Goal: Task Accomplishment & Management: Manage account settings

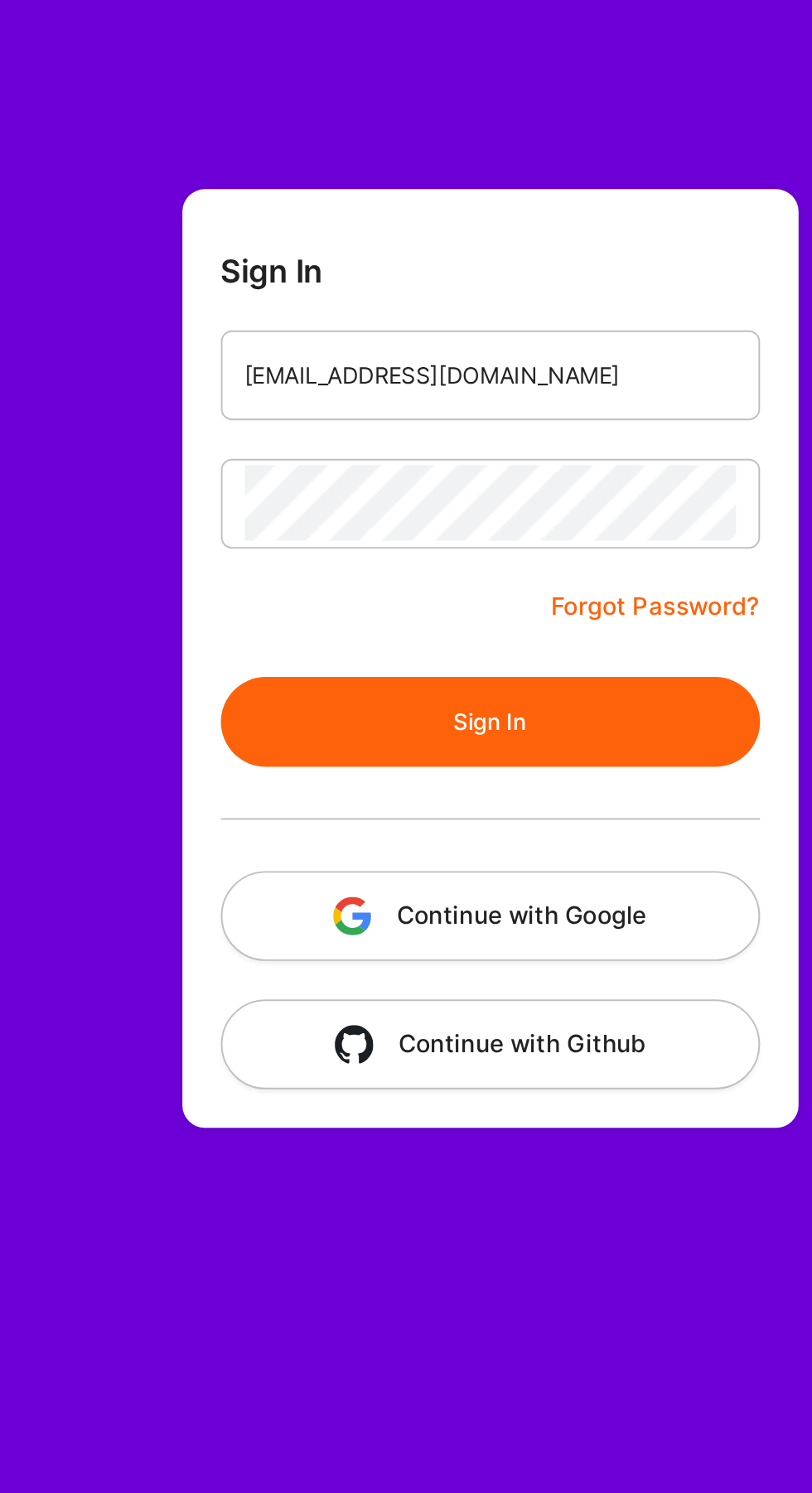
click at [515, 376] on button "Sign In" at bounding box center [456, 391] width 278 height 47
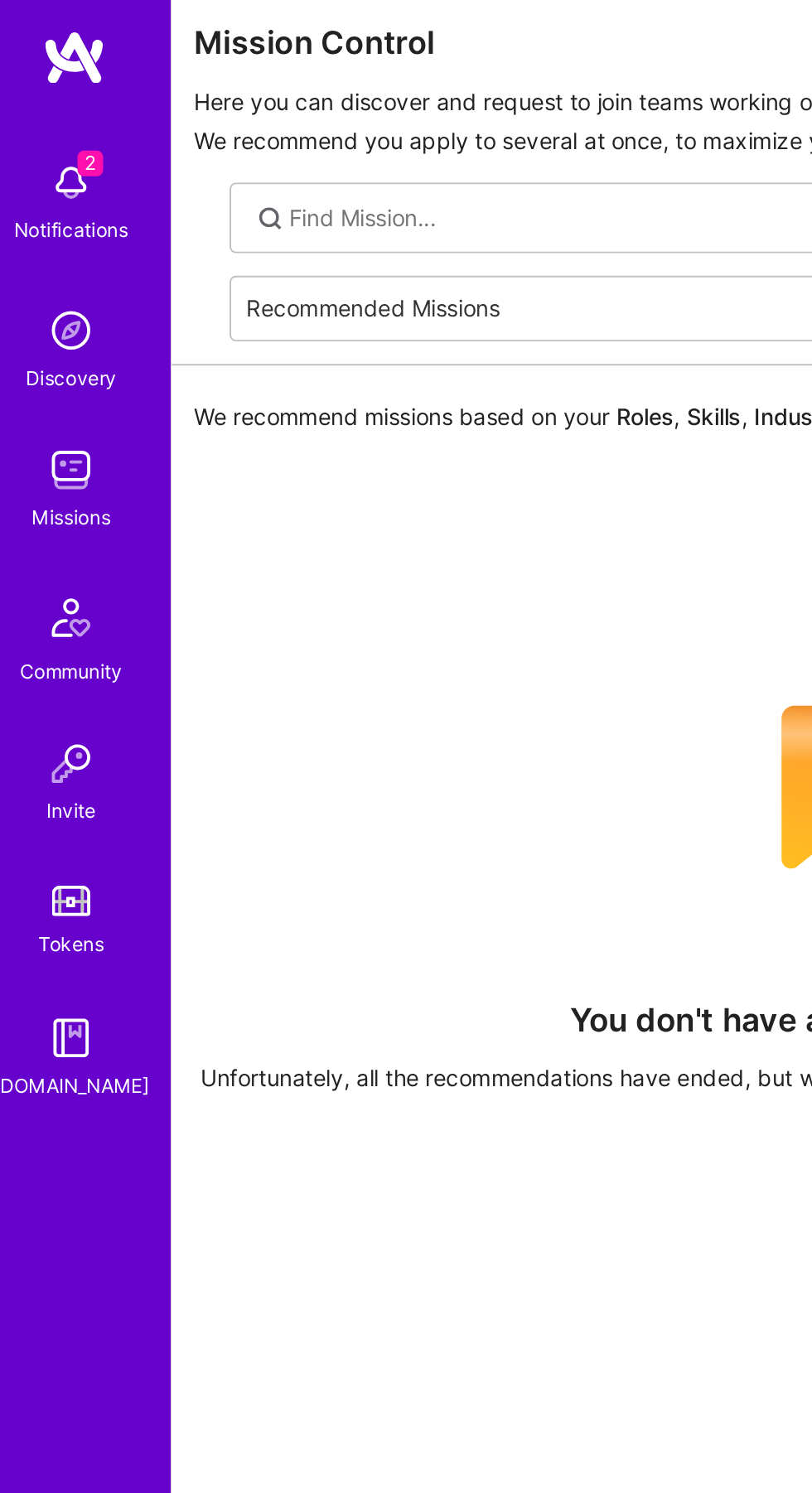
click at [60, 116] on img at bounding box center [48, 112] width 33 height 33
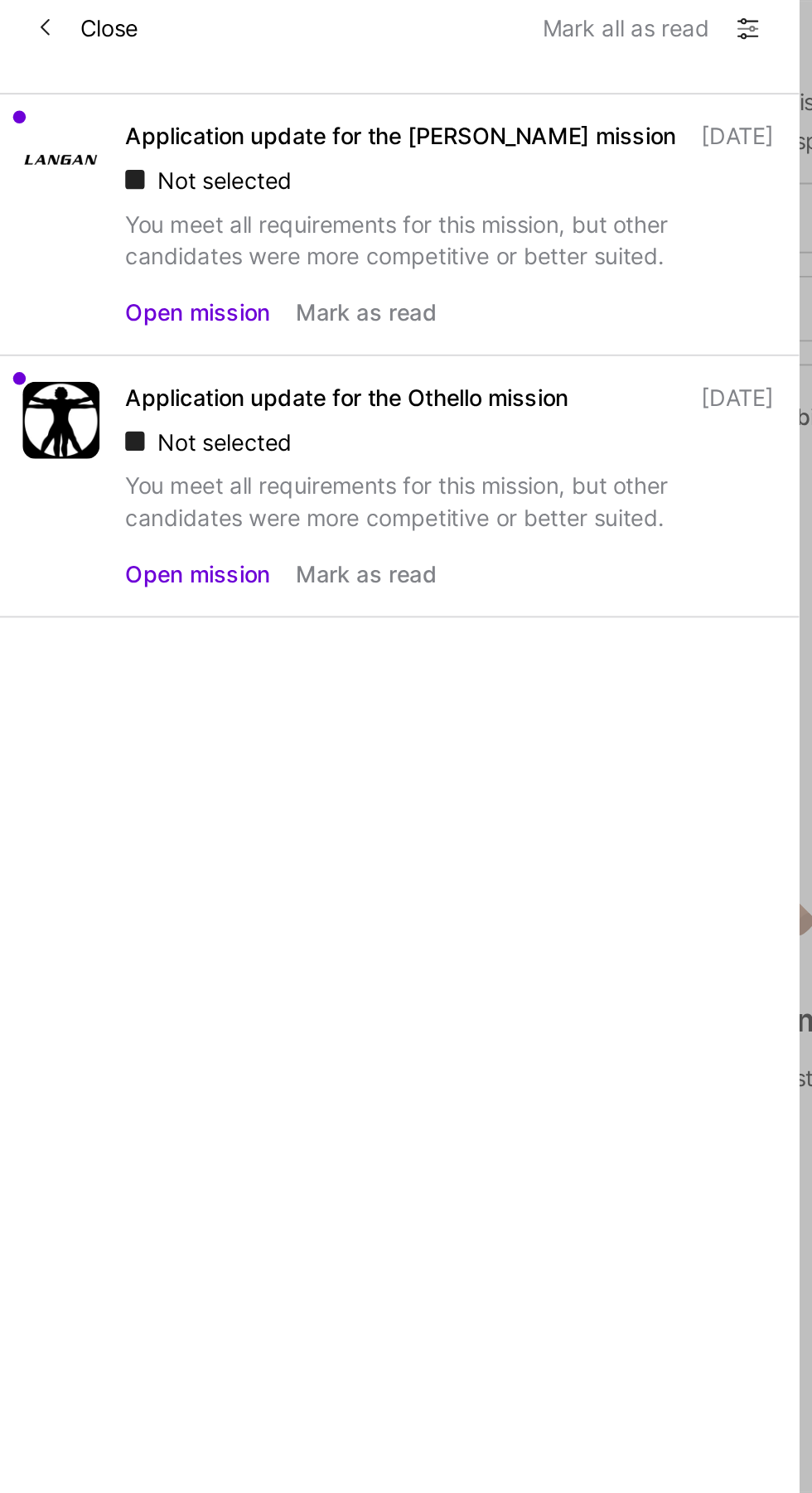
click at [318, 316] on button "Mark as read" at bounding box center [290, 314] width 73 height 16
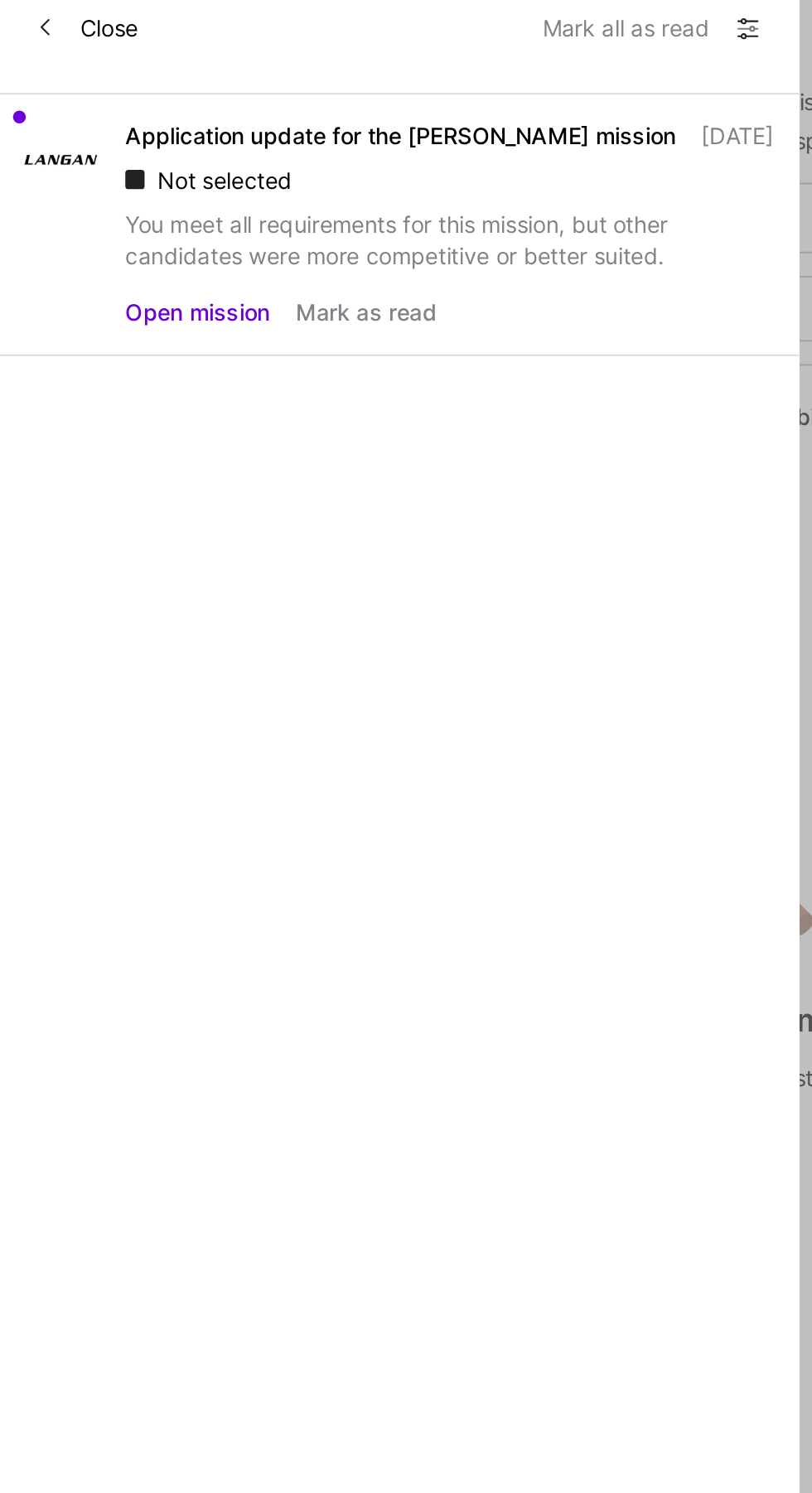
click at [314, 184] on button "Mark as read" at bounding box center [290, 179] width 73 height 16
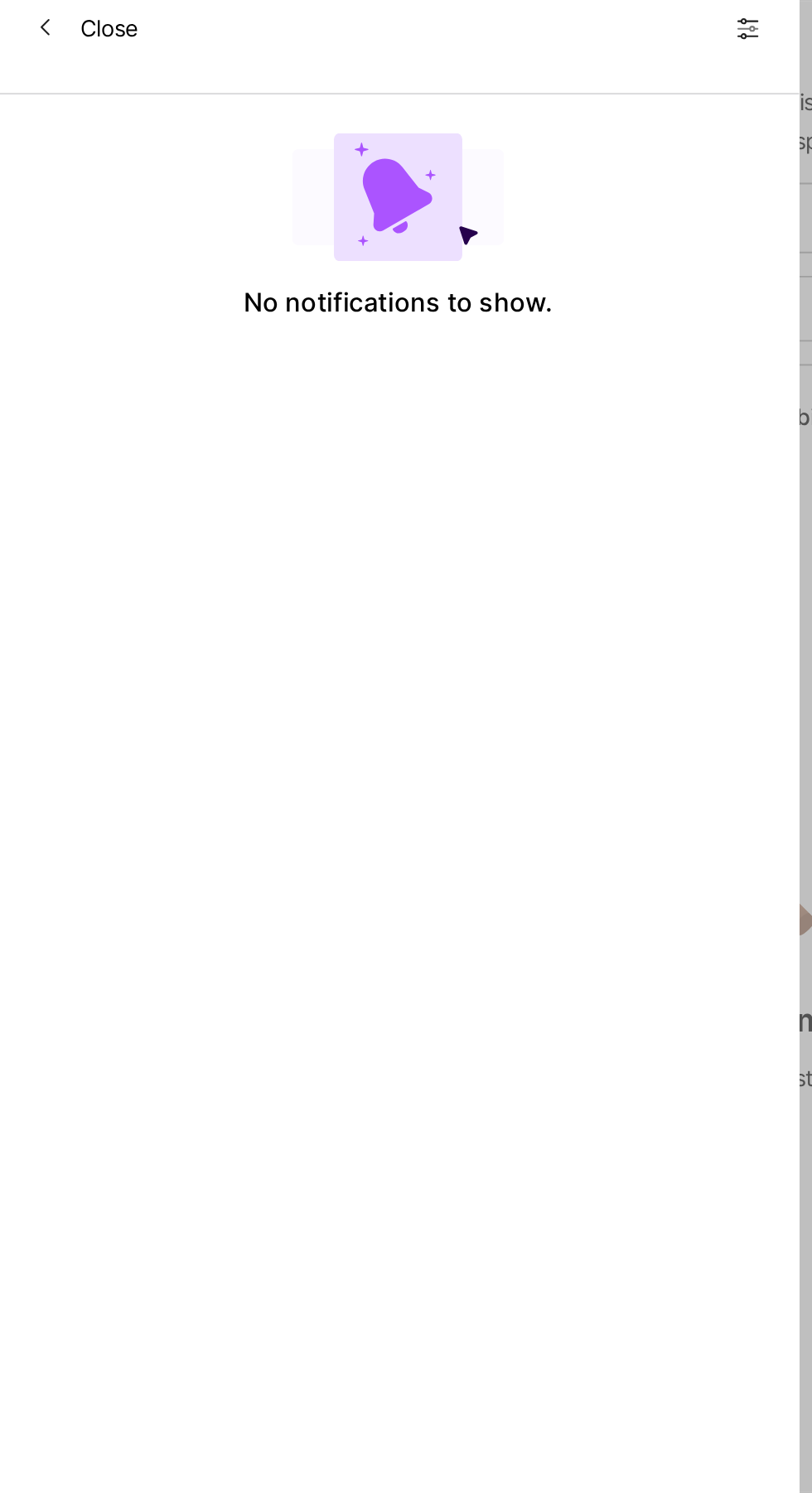
click at [154, 36] on button "Close" at bounding box center [145, 32] width 53 height 26
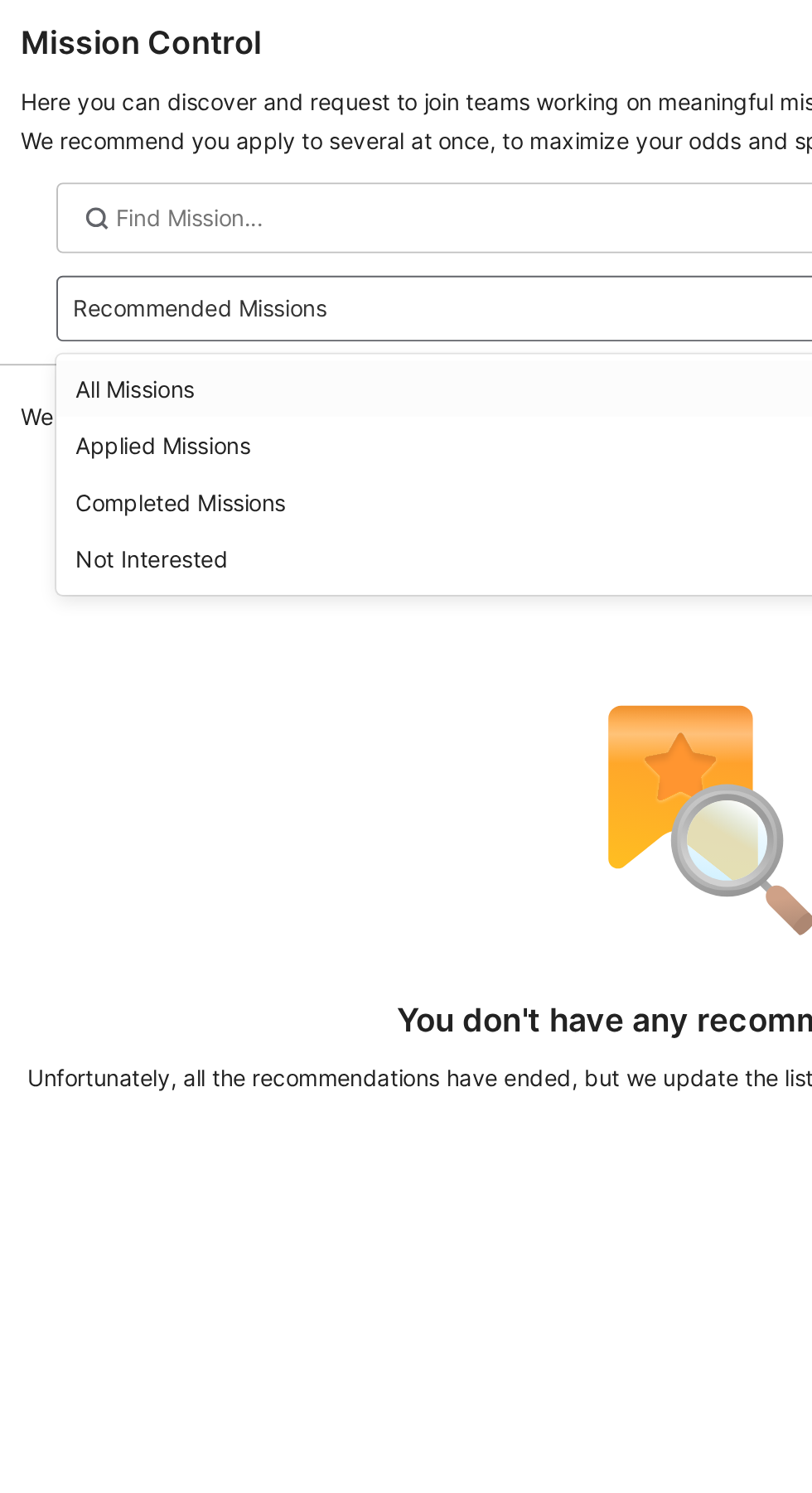
click at [268, 241] on div "Applied Missions" at bounding box center [456, 248] width 652 height 30
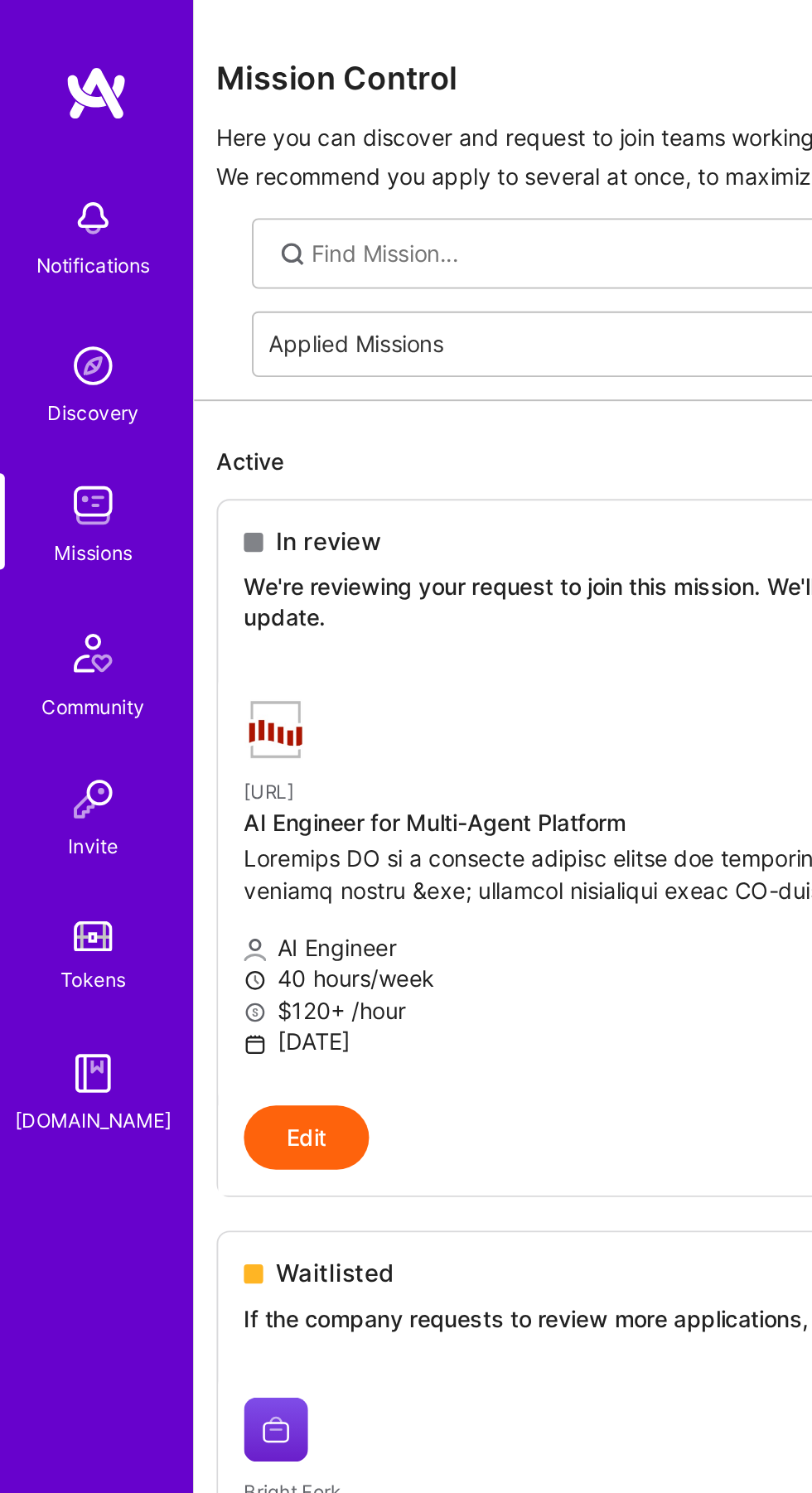
click at [49, 188] on img at bounding box center [48, 189] width 33 height 33
